Goal: Task Accomplishment & Management: Manage account settings

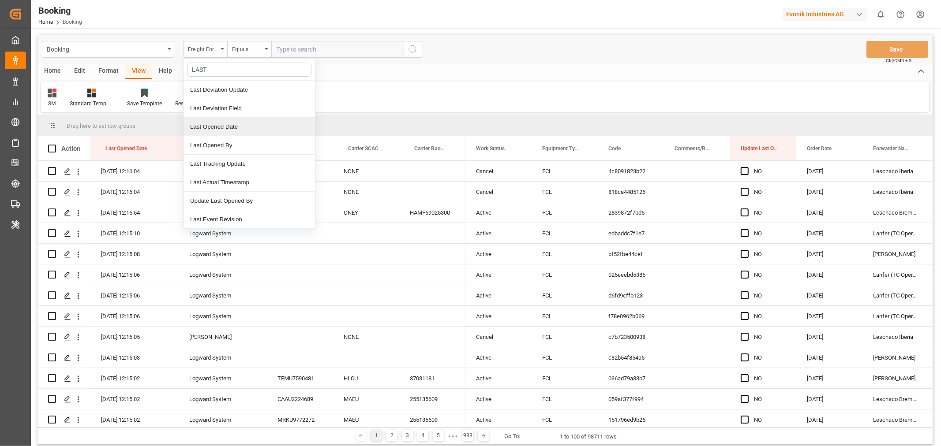
click at [218, 130] on div "Last Opened Date" at bounding box center [248, 127] width 131 height 19
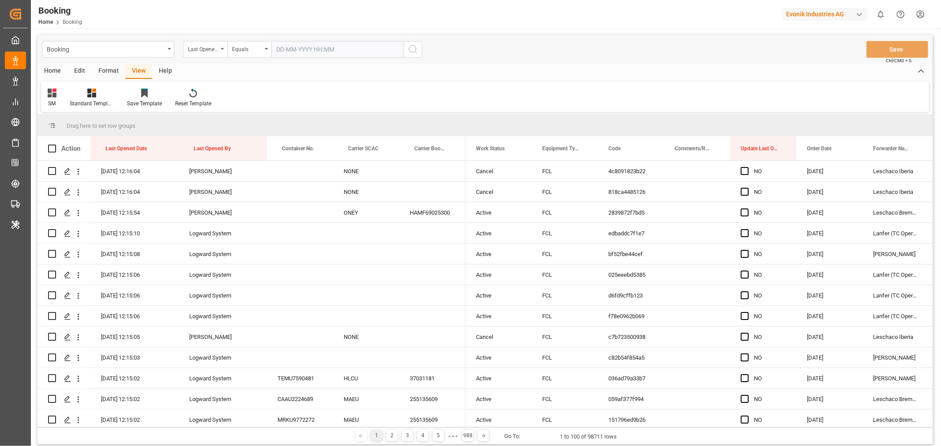
click at [344, 47] on input "text" at bounding box center [337, 49] width 132 height 17
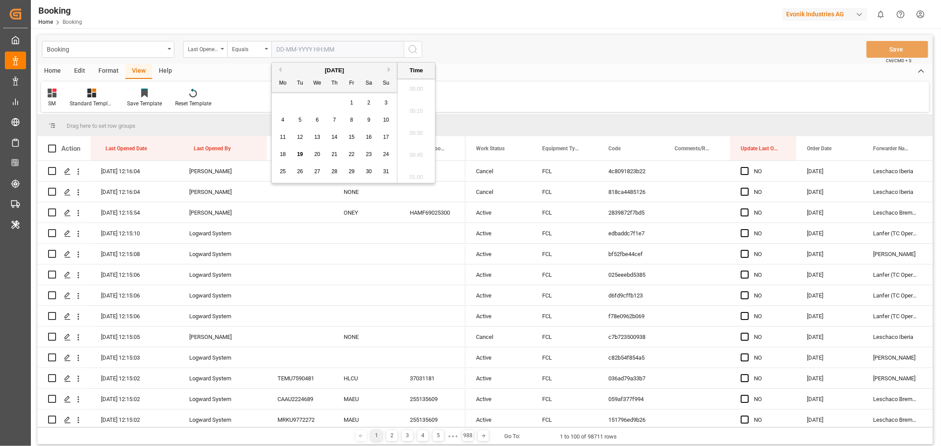
scroll to position [1524, 0]
click at [302, 153] on span "19" at bounding box center [300, 154] width 6 height 6
type input "19-08-2025 00:00"
click at [411, 49] on icon "search button" at bounding box center [413, 49] width 11 height 11
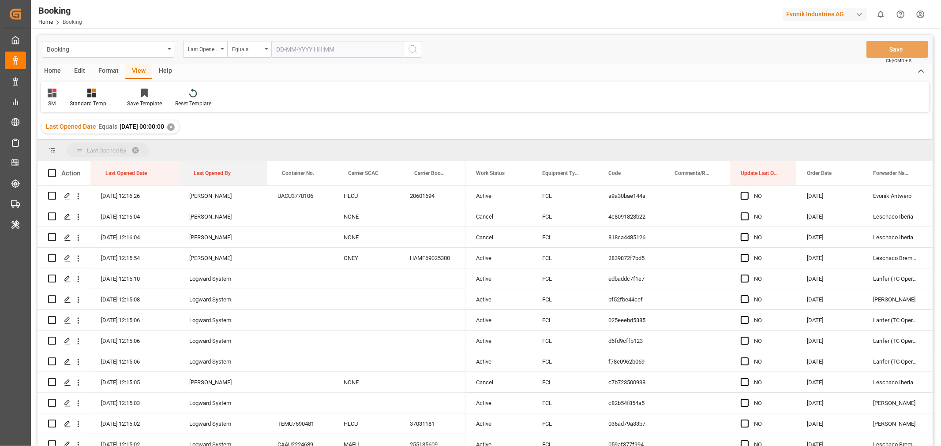
drag, startPoint x: 217, startPoint y: 169, endPoint x: 233, endPoint y: 149, distance: 26.1
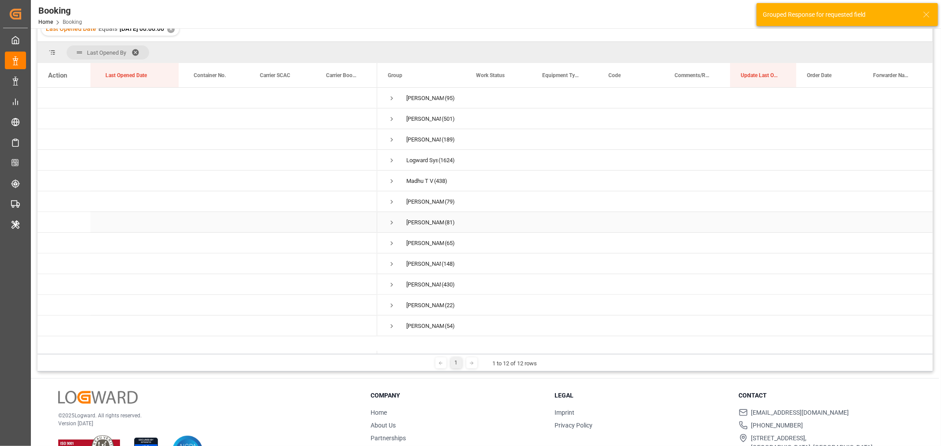
scroll to position [49, 0]
